Goal: Task Accomplishment & Management: Manage account settings

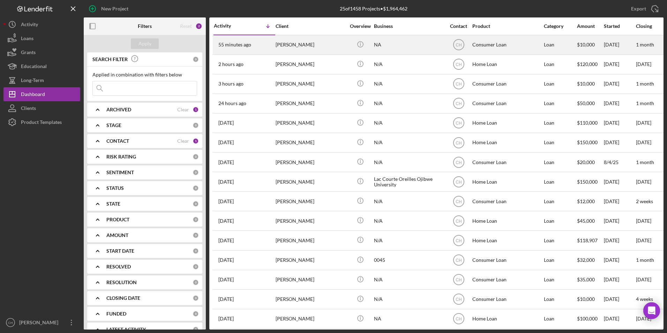
click at [295, 41] on div "[PERSON_NAME]" at bounding box center [310, 45] width 70 height 18
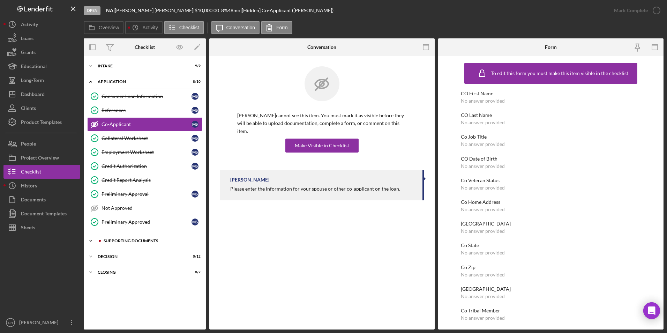
click at [131, 239] on div "Supporting Documents" at bounding box center [150, 240] width 93 height 4
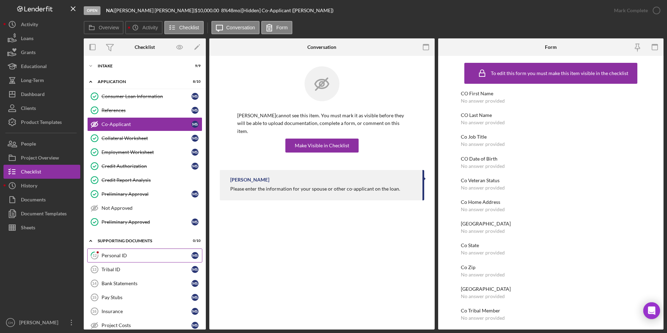
click at [122, 257] on div "Personal ID" at bounding box center [146, 255] width 90 height 6
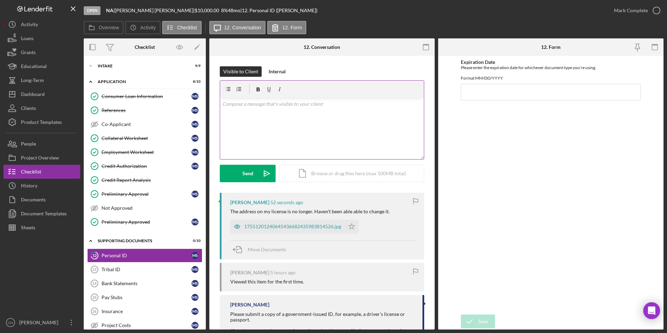
click at [267, 101] on p at bounding box center [322, 104] width 200 height 8
click at [239, 171] on button "Send Icon/icon-invite-send" at bounding box center [248, 173] width 56 height 17
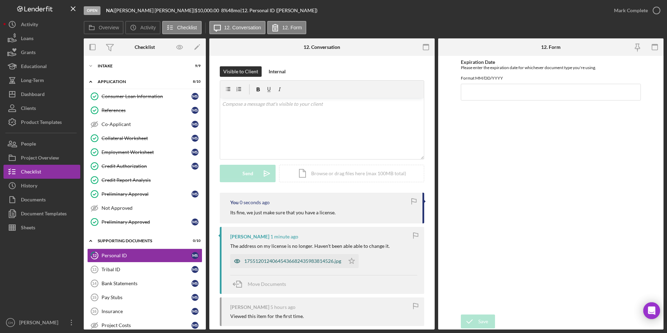
click at [265, 259] on div "17551201240645436682435983814526.jpg" at bounding box center [292, 261] width 97 height 6
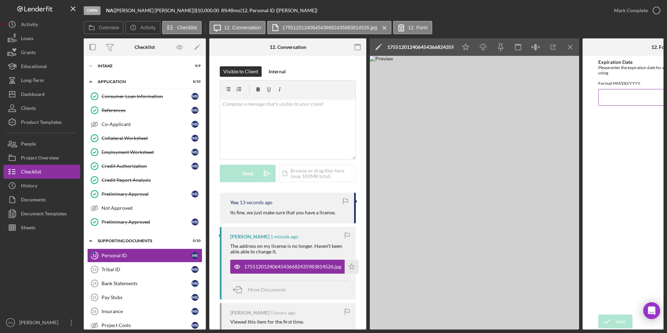
click at [617, 104] on input "Expiration Date" at bounding box center [661, 97] width 126 height 17
type input "[DATE]"
click at [609, 314] on icon "submit" at bounding box center [606, 320] width 17 height 17
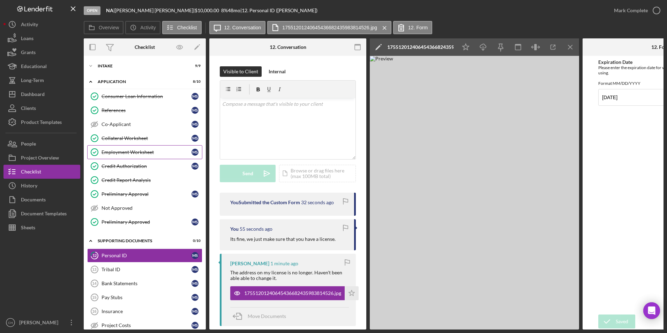
click at [153, 152] on div "Employment Worksheet" at bounding box center [146, 152] width 90 height 6
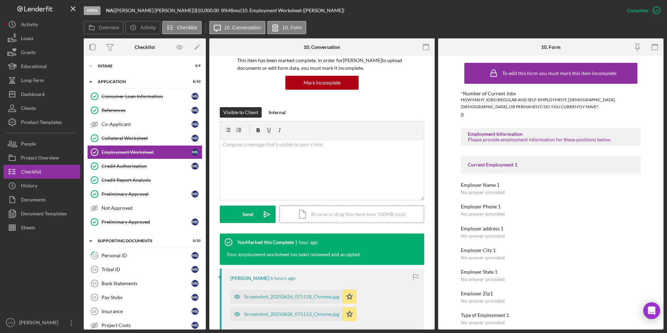
scroll to position [139, 0]
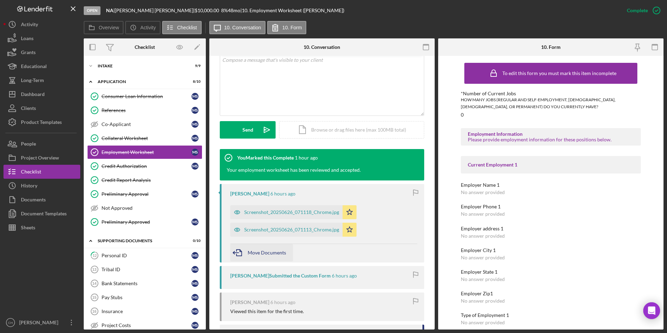
click at [255, 255] on div "Move Documents" at bounding box center [267, 252] width 38 height 17
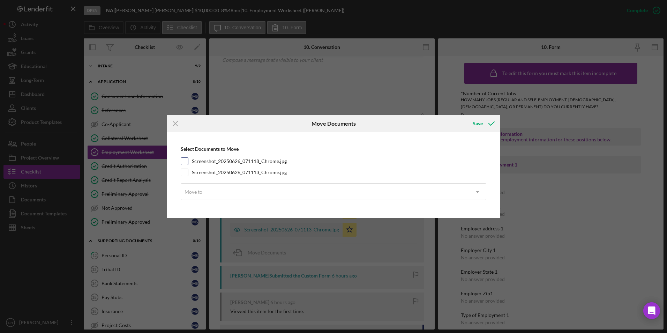
click at [182, 159] on input "Screenshot_20250626_071118_Chrome.jpg" at bounding box center [184, 161] width 7 height 7
checkbox input "true"
click at [182, 168] on div at bounding box center [185, 172] width 8 height 8
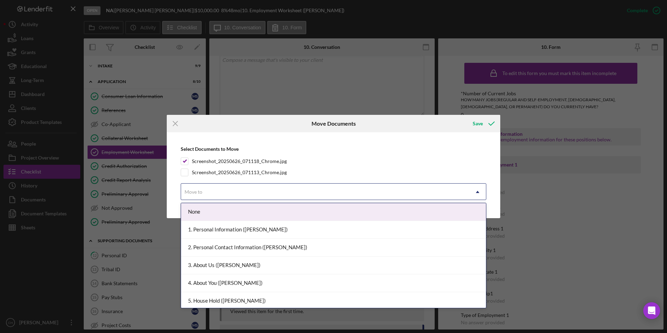
click at [214, 194] on div "Move to" at bounding box center [325, 192] width 288 height 16
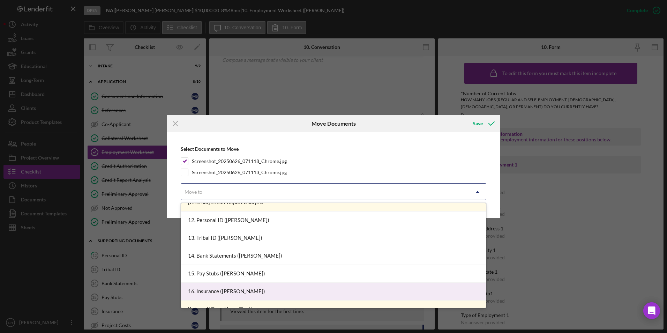
scroll to position [314, 0]
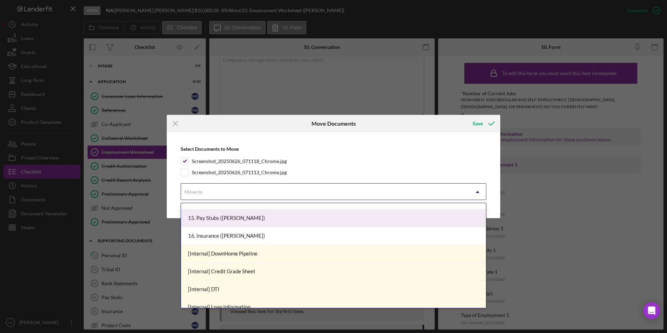
click at [253, 216] on div "15. Pay Stubs ([PERSON_NAME])" at bounding box center [333, 218] width 305 height 18
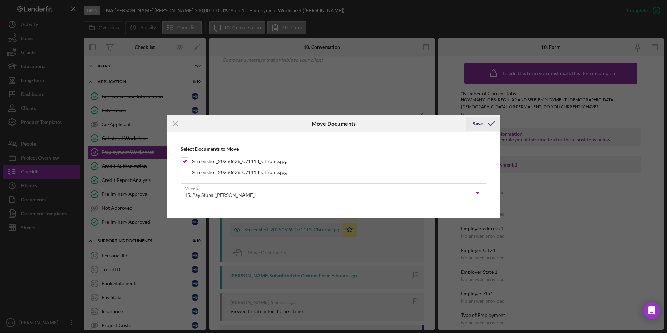
click at [479, 123] on div "Save" at bounding box center [477, 123] width 10 height 14
